Goal: Information Seeking & Learning: Learn about a topic

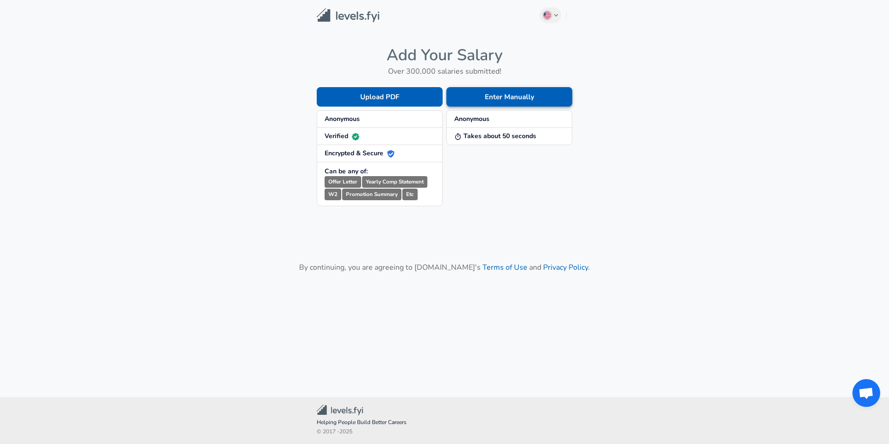
click at [536, 98] on button "Enter Manually" at bounding box center [509, 96] width 126 height 19
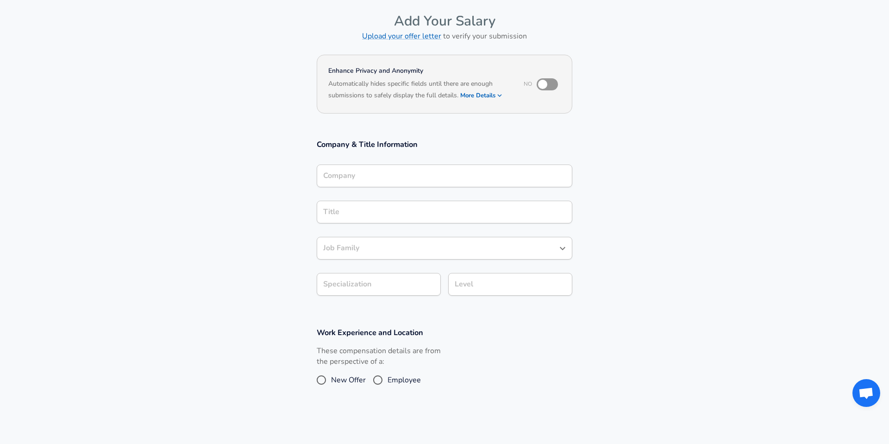
click at [413, 183] on div "Company" at bounding box center [445, 175] width 256 height 23
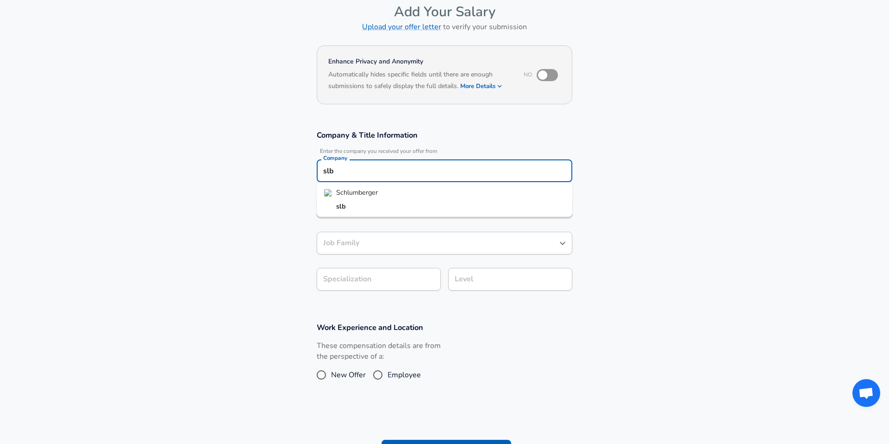
click at [403, 195] on li "Schlumberger" at bounding box center [445, 193] width 256 height 14
type input "Schlumberger"
click at [391, 204] on input "Title" at bounding box center [444, 207] width 247 height 14
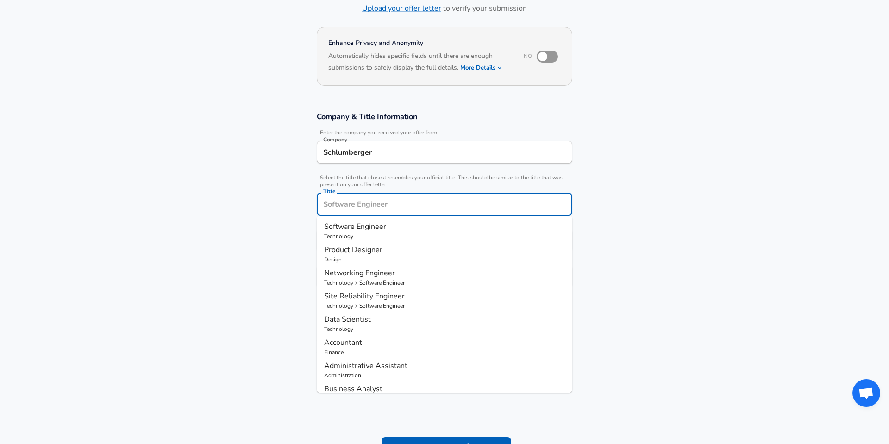
click at [388, 220] on li "Software Engineer Technology" at bounding box center [445, 230] width 256 height 23
type input "Software Engineer"
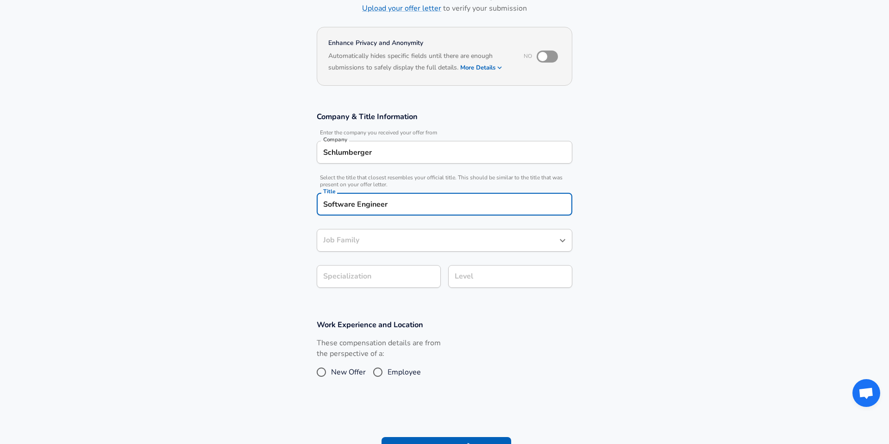
type input "Software Engineer"
click at [385, 237] on input "Software Engineer" at bounding box center [437, 240] width 233 height 14
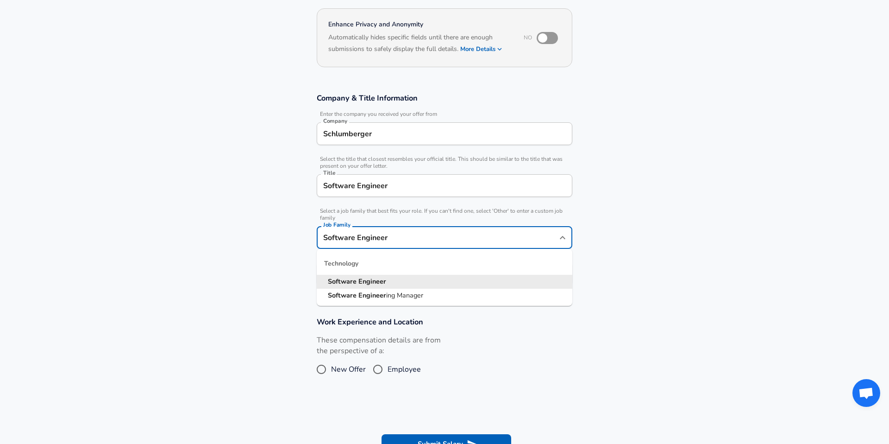
click at [394, 282] on li "Software Engineer" at bounding box center [445, 282] width 256 height 14
click at [403, 274] on body "English ([GEOGRAPHIC_DATA]) Change Restart Add Your Salary Upload your offer le…" at bounding box center [444, 139] width 889 height 444
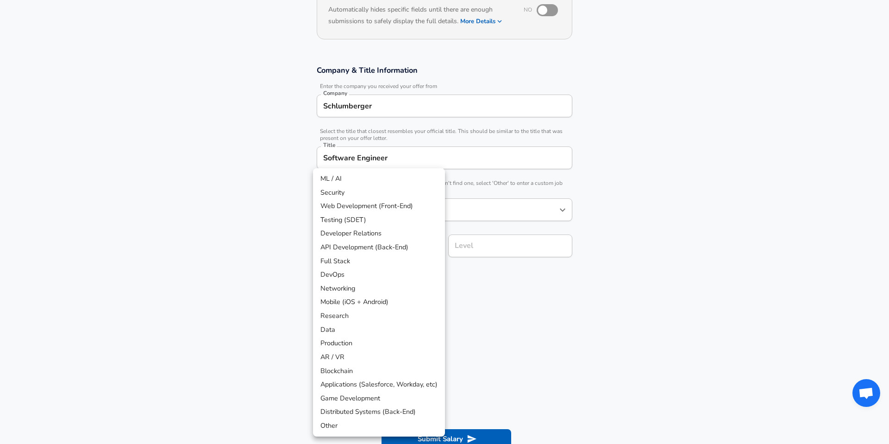
click at [535, 295] on div at bounding box center [444, 222] width 889 height 444
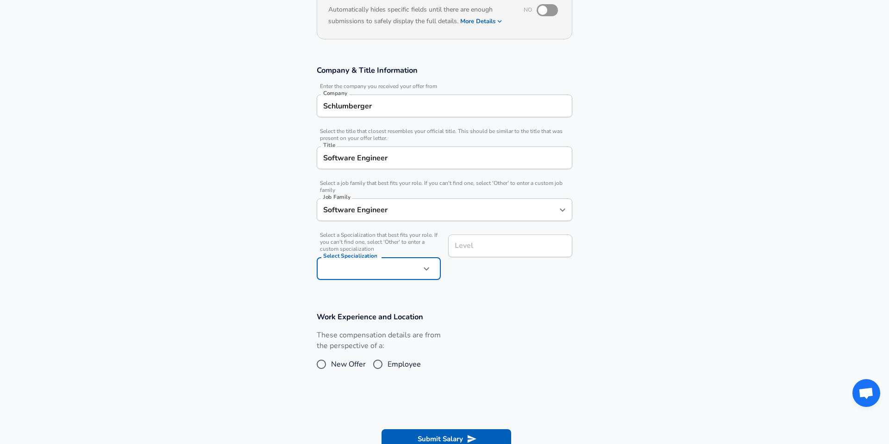
click at [524, 238] on div "Level" at bounding box center [510, 245] width 124 height 23
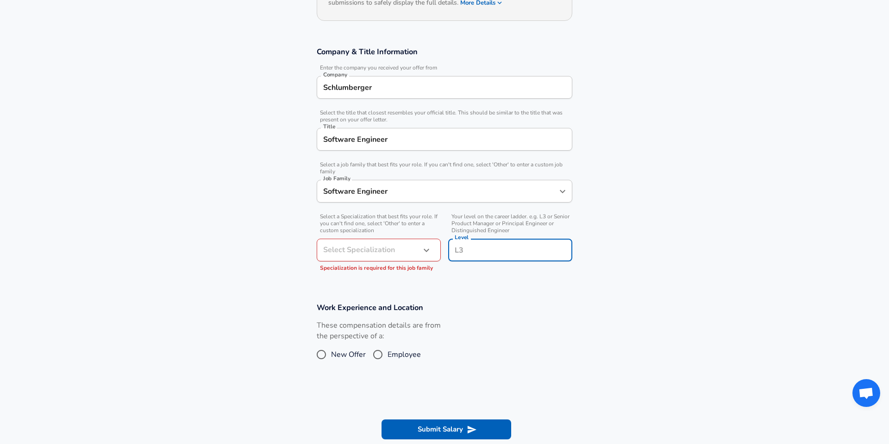
click at [521, 245] on input "Level" at bounding box center [510, 250] width 116 height 14
click at [514, 267] on li "G9" at bounding box center [510, 272] width 124 height 14
type input "G9"
click at [410, 355] on span "Employee" at bounding box center [404, 354] width 33 height 11
click at [388, 355] on input "Employee" at bounding box center [377, 354] width 19 height 15
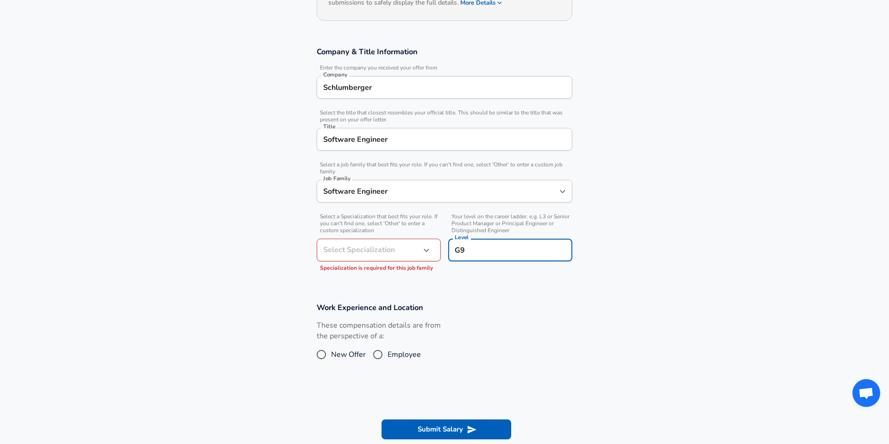
radio input "true"
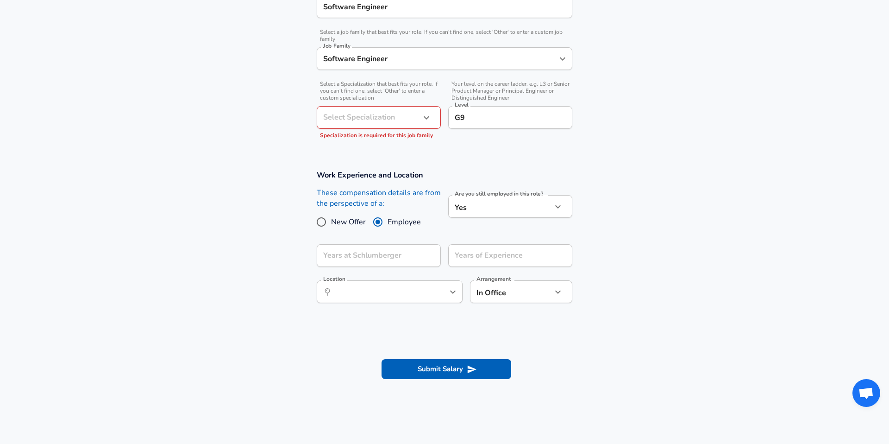
scroll to position [263, 0]
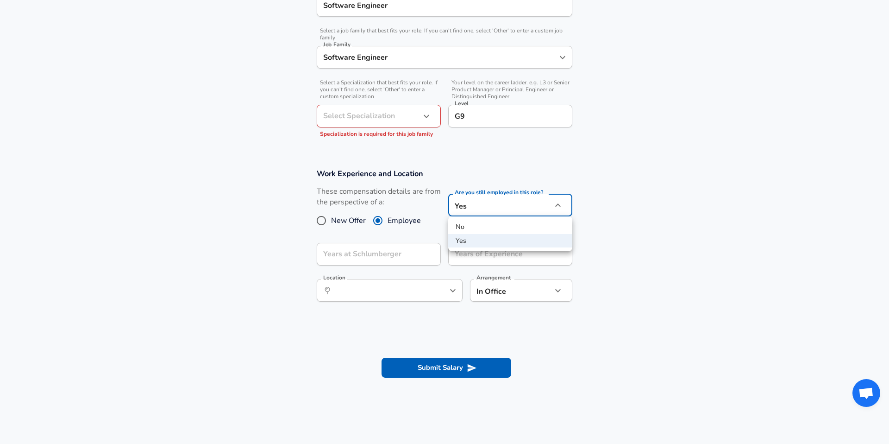
click at [537, 227] on li "No" at bounding box center [510, 227] width 124 height 14
type input "no"
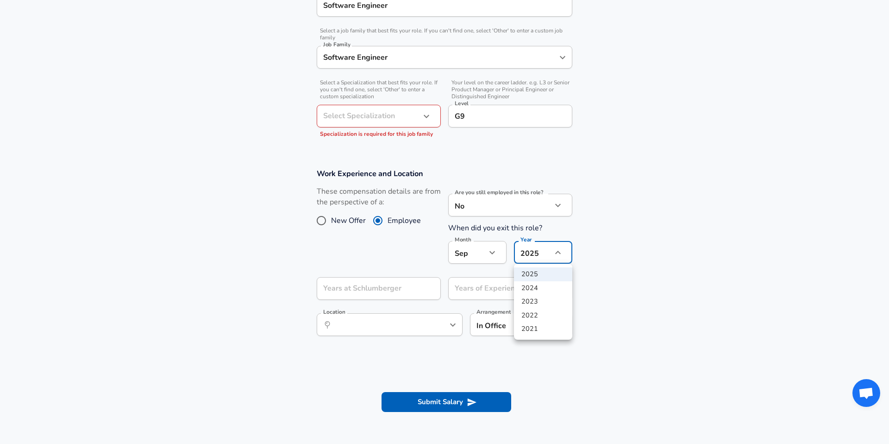
click at [540, 285] on li "2024" at bounding box center [543, 288] width 58 height 14
type input "2024"
click at [456, 322] on icon "Open" at bounding box center [452, 324] width 11 height 11
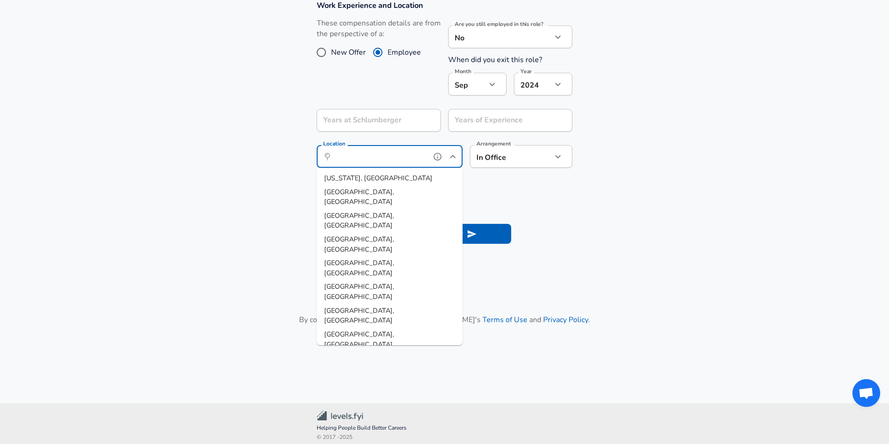
scroll to position [437, 0]
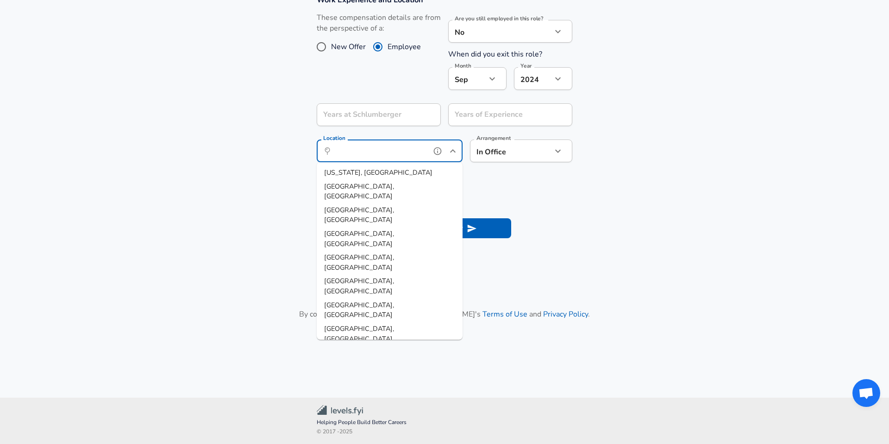
click at [366, 298] on li "[GEOGRAPHIC_DATA], [GEOGRAPHIC_DATA]" at bounding box center [390, 310] width 146 height 24
type input "[GEOGRAPHIC_DATA], [GEOGRAPHIC_DATA]"
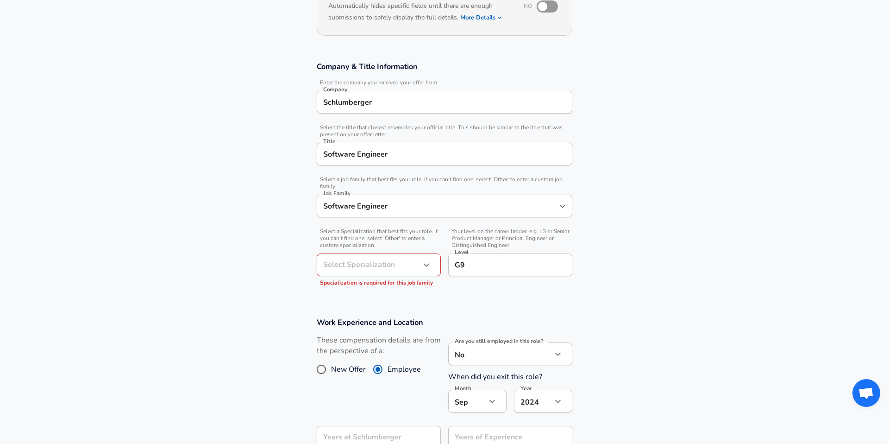
scroll to position [216, 0]
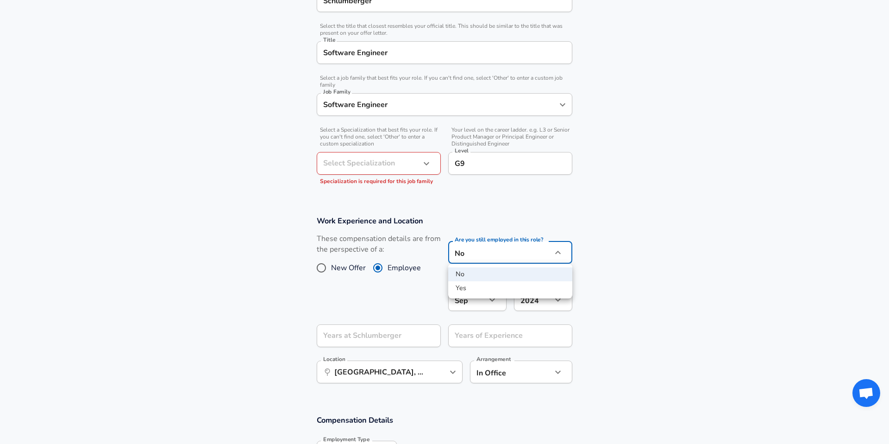
click at [502, 228] on body "English ([GEOGRAPHIC_DATA]) Change Restart Add Your Salary Upload your offer le…" at bounding box center [444, 6] width 889 height 444
click at [490, 284] on li "Yes" at bounding box center [510, 288] width 124 height 14
type input "yes"
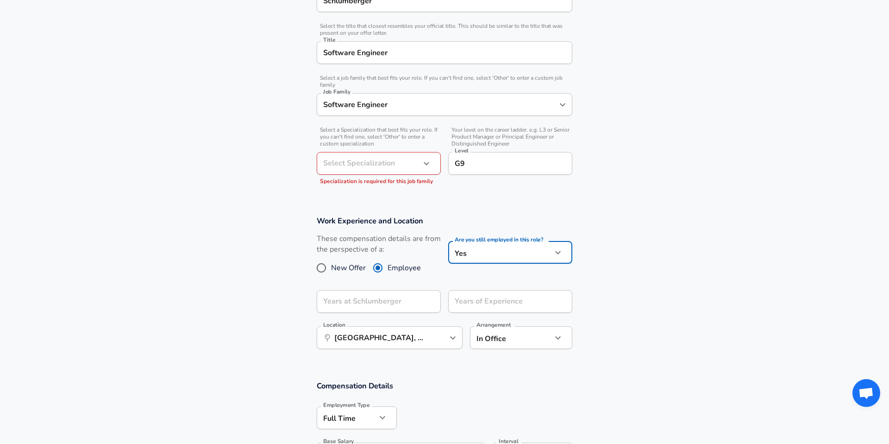
click at [574, 205] on section "Work Experience and Location These compensation details are from the perspectiv…" at bounding box center [444, 287] width 889 height 165
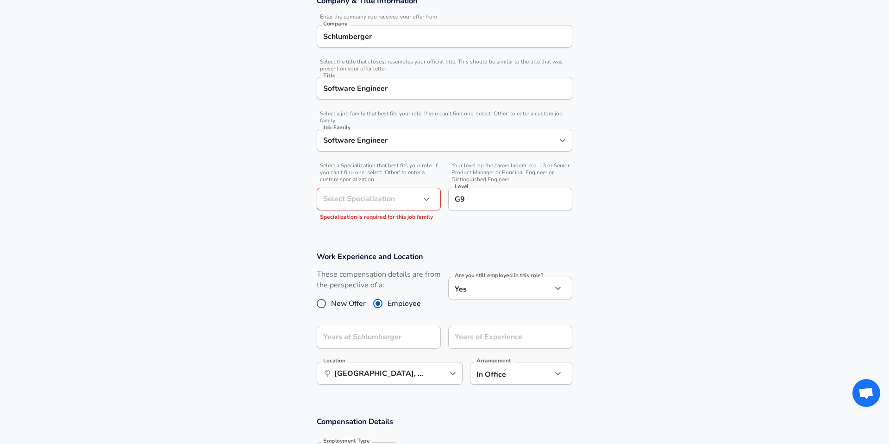
scroll to position [169, 0]
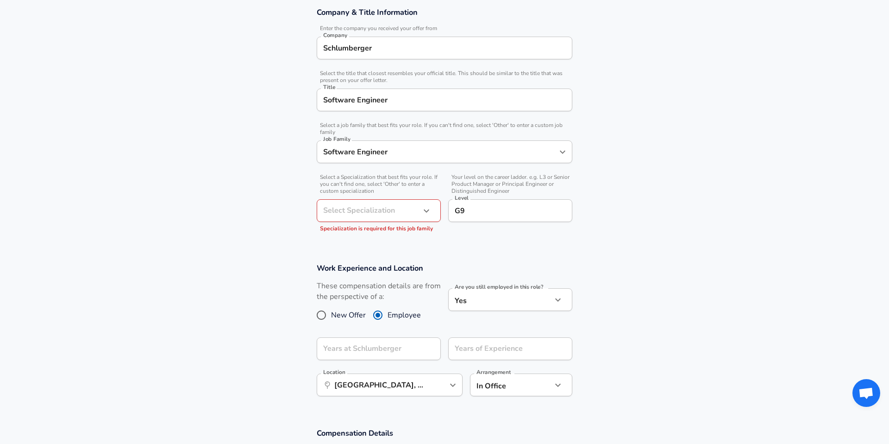
click at [400, 211] on body "English ([GEOGRAPHIC_DATA]) Change Restart Add Your Salary Upload your offer le…" at bounding box center [444, 53] width 889 height 444
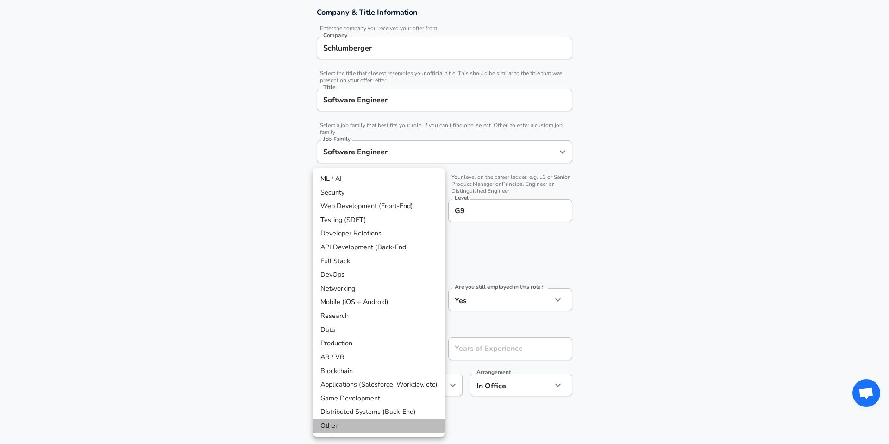
click at [407, 423] on li "Other" at bounding box center [379, 426] width 132 height 14
type input "Other"
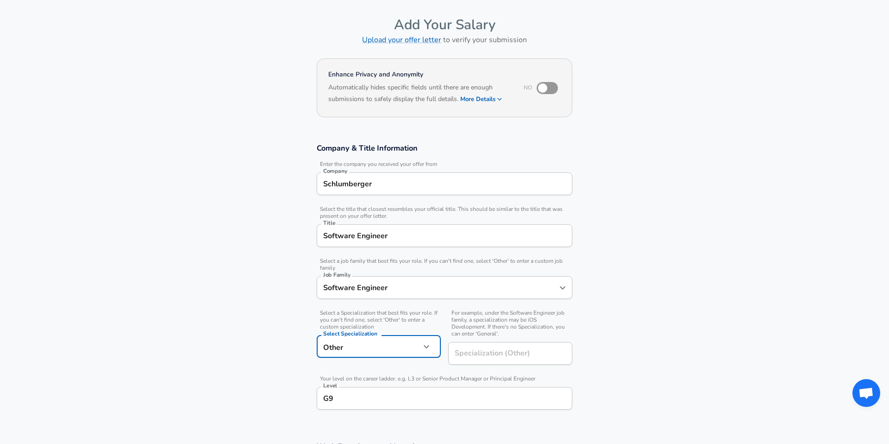
scroll to position [0, 0]
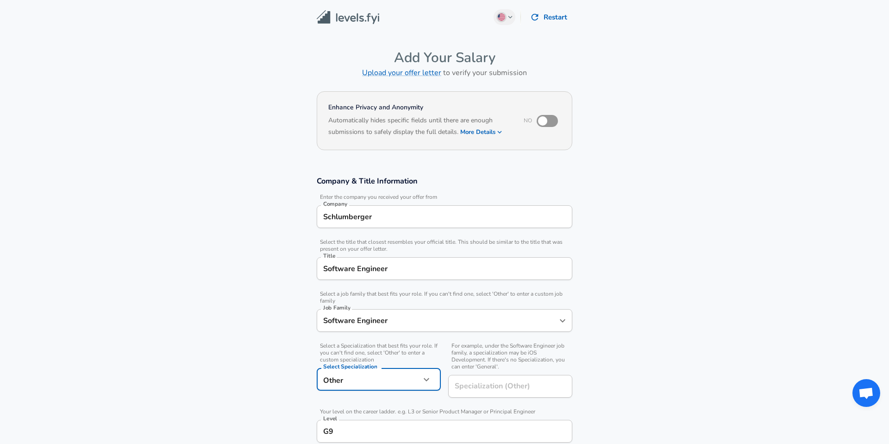
scroll to position [820, 0]
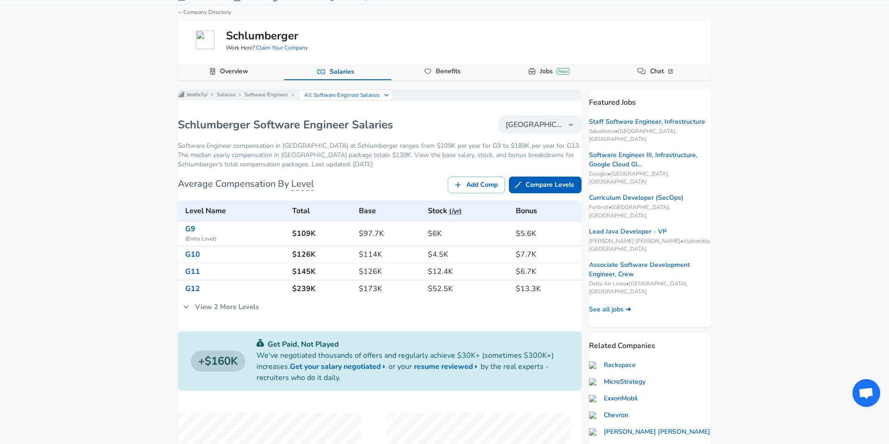
scroll to position [37, 0]
click at [258, 311] on link "View 2 More Levels" at bounding box center [221, 304] width 86 height 19
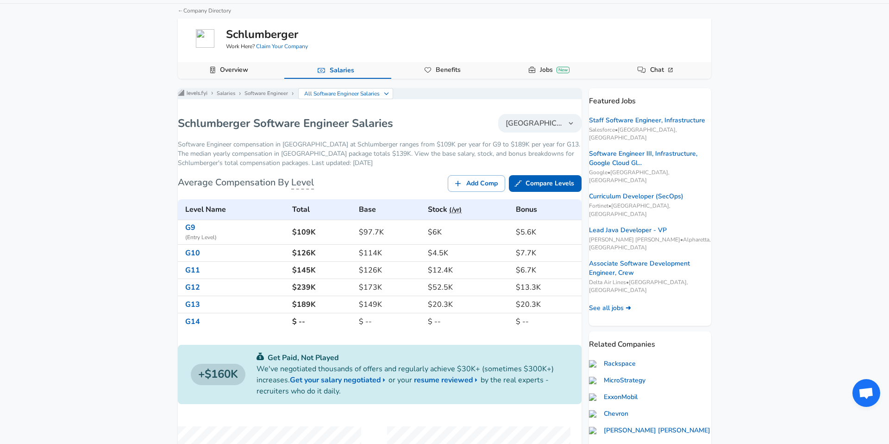
click at [278, 241] on span "( Entry Level )" at bounding box center [235, 237] width 100 height 9
click at [195, 232] on link "G9" at bounding box center [190, 227] width 10 height 10
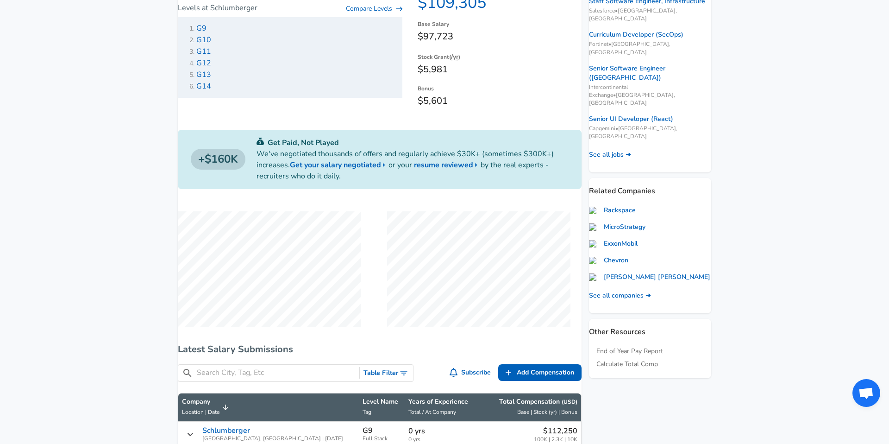
scroll to position [310, 0]
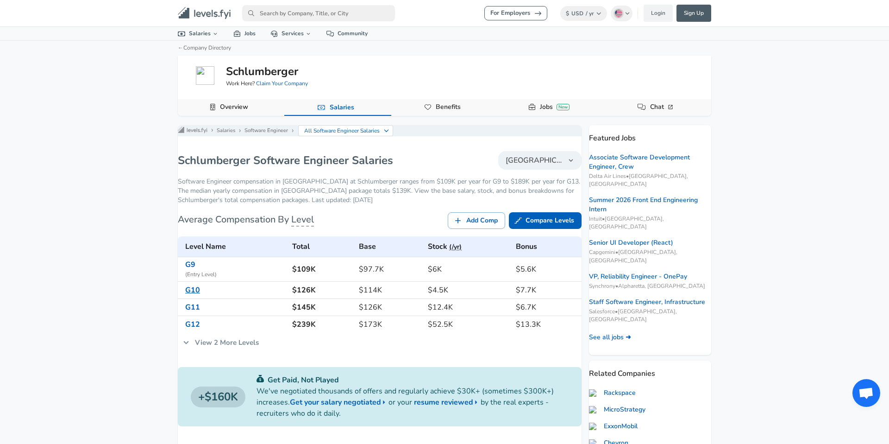
click at [200, 295] on link "G10" at bounding box center [192, 290] width 15 height 10
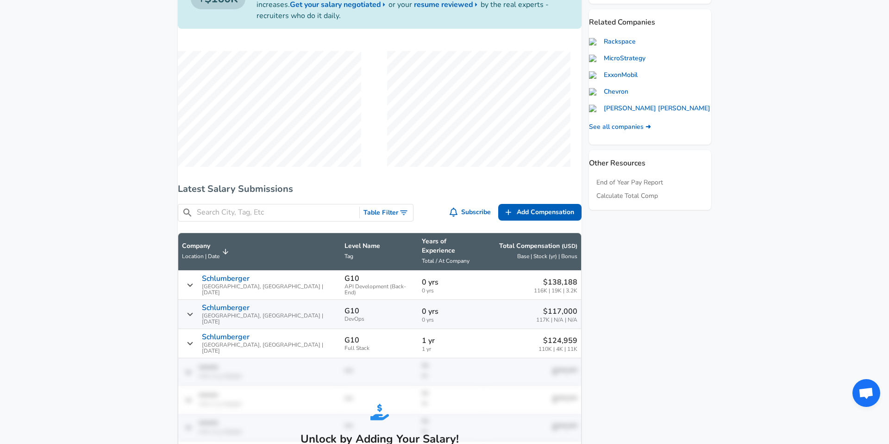
scroll to position [352, 0]
